Goal: Navigation & Orientation: Find specific page/section

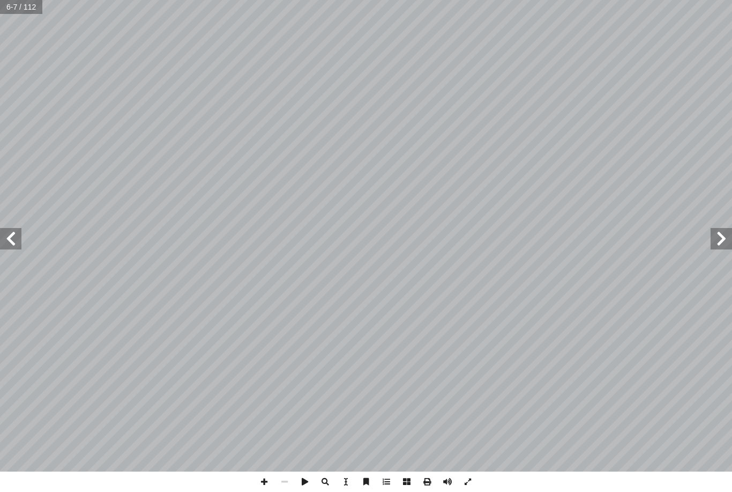
click at [720, 247] on span at bounding box center [721, 238] width 21 height 21
click at [718, 245] on span at bounding box center [721, 238] width 21 height 21
click at [716, 245] on span at bounding box center [721, 238] width 21 height 21
click at [3, 235] on span at bounding box center [10, 238] width 21 height 21
click at [20, 239] on span at bounding box center [10, 238] width 21 height 21
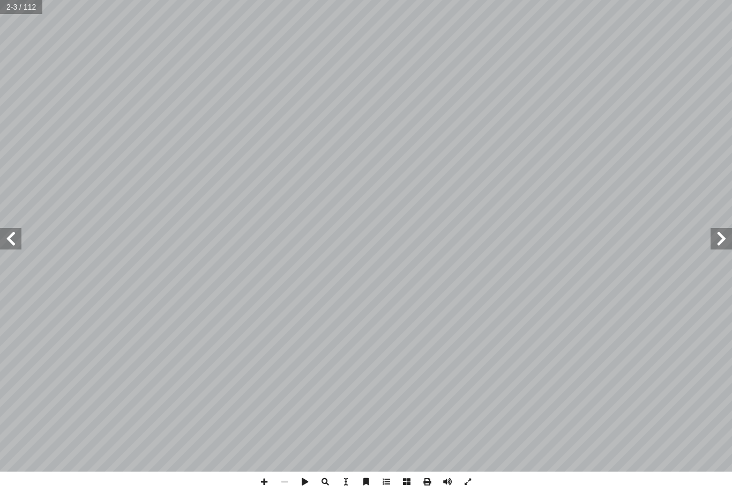
click at [13, 240] on span at bounding box center [10, 238] width 21 height 21
click at [13, 239] on span at bounding box center [10, 238] width 21 height 21
click at [13, 240] on span at bounding box center [10, 238] width 21 height 21
click at [20, 239] on span at bounding box center [10, 238] width 21 height 21
click at [717, 247] on span at bounding box center [721, 238] width 21 height 21
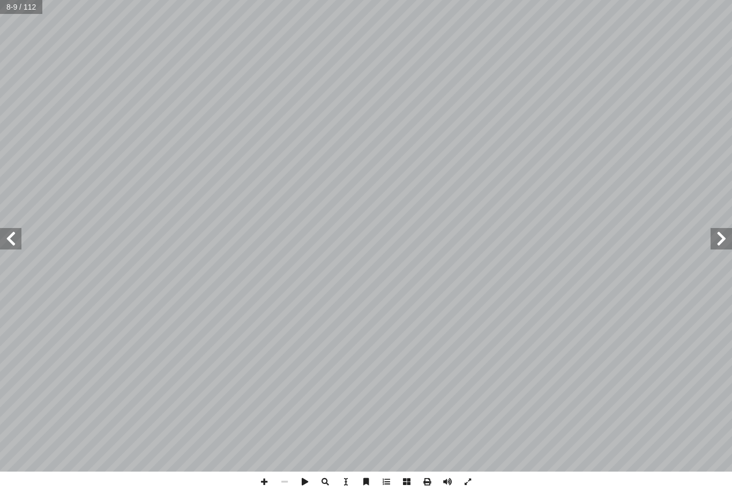
click at [8, 243] on span at bounding box center [10, 238] width 21 height 21
click at [7, 248] on span at bounding box center [10, 238] width 21 height 21
